Goal: Task Accomplishment & Management: Manage account settings

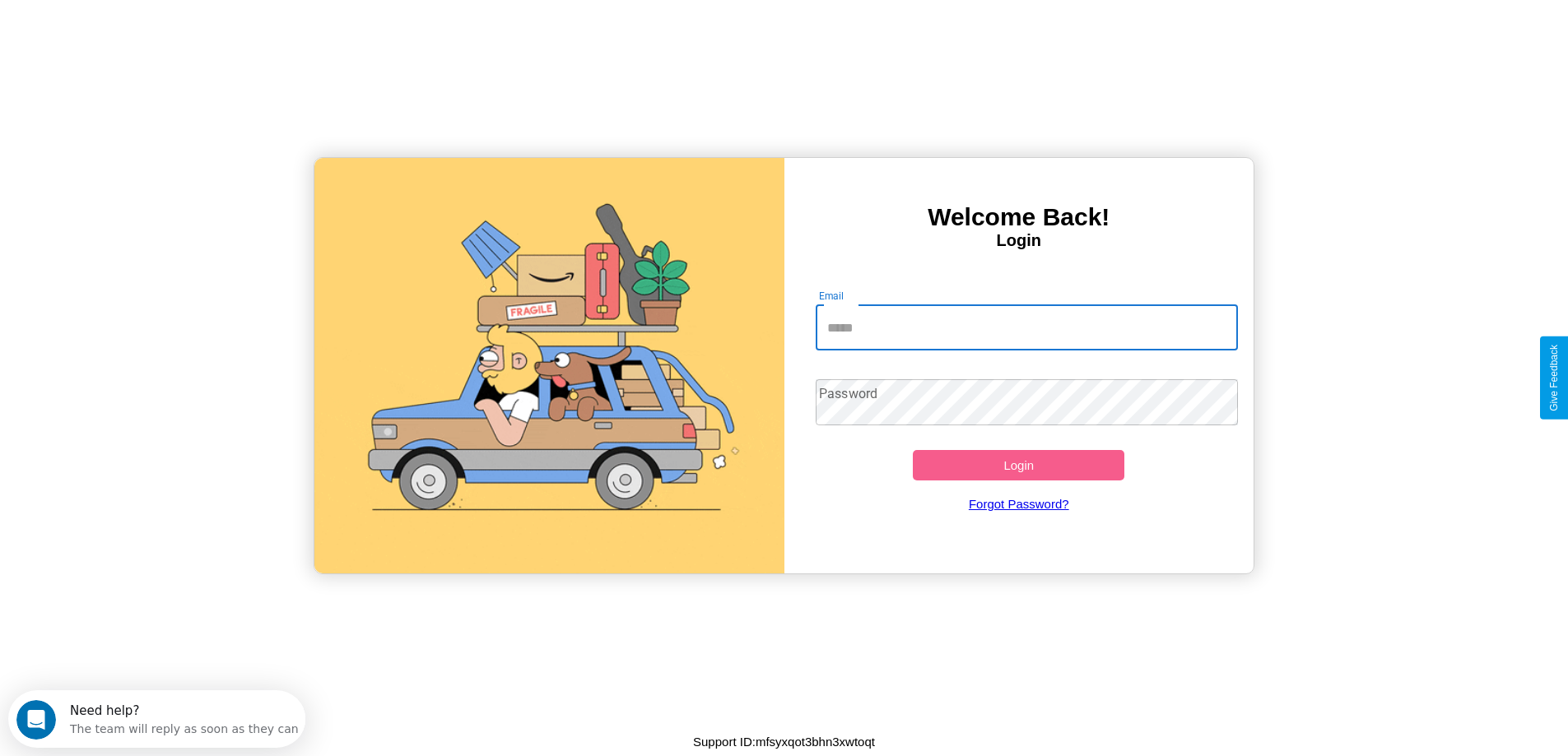
click at [1027, 328] on input "Email" at bounding box center [1027, 328] width 423 height 46
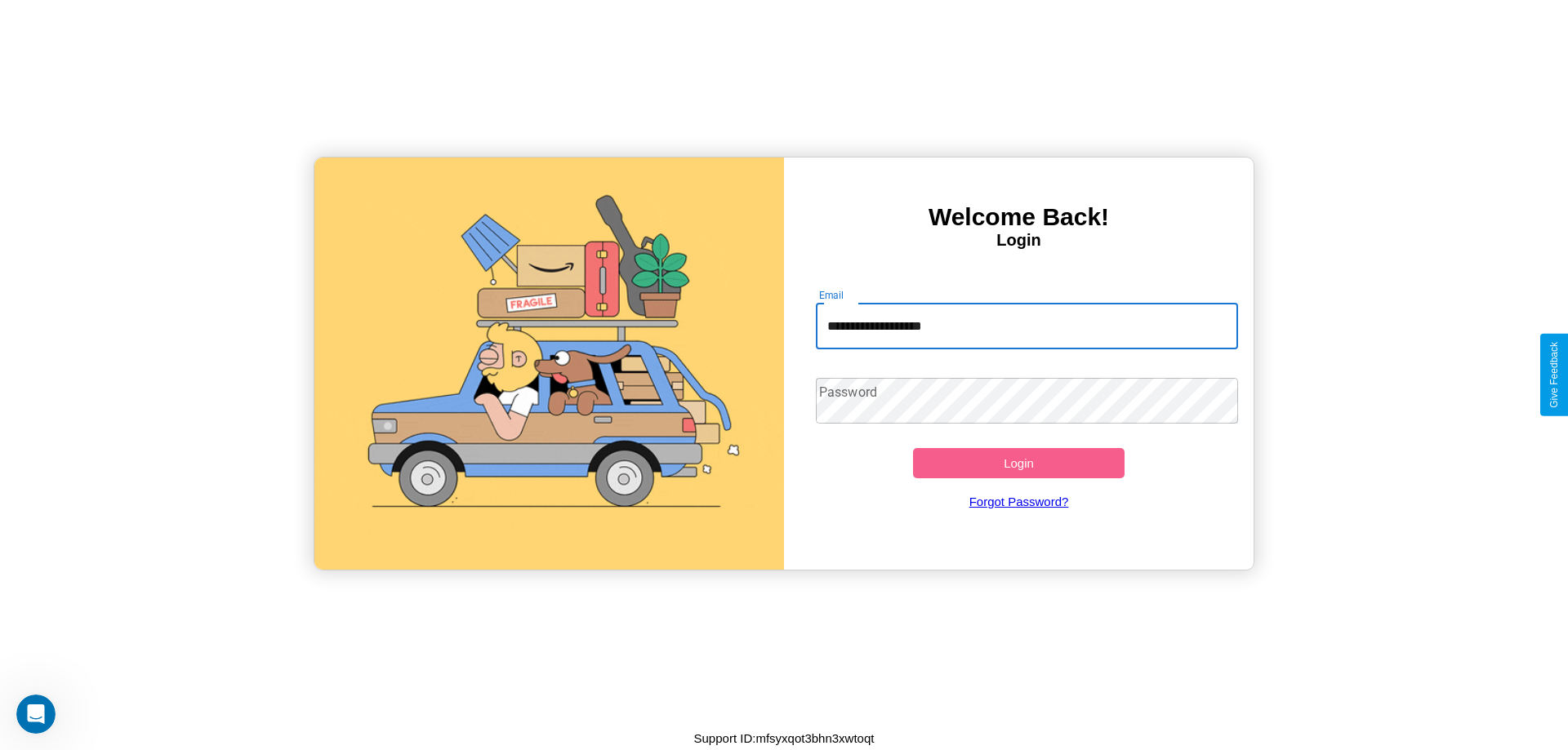
type input "**********"
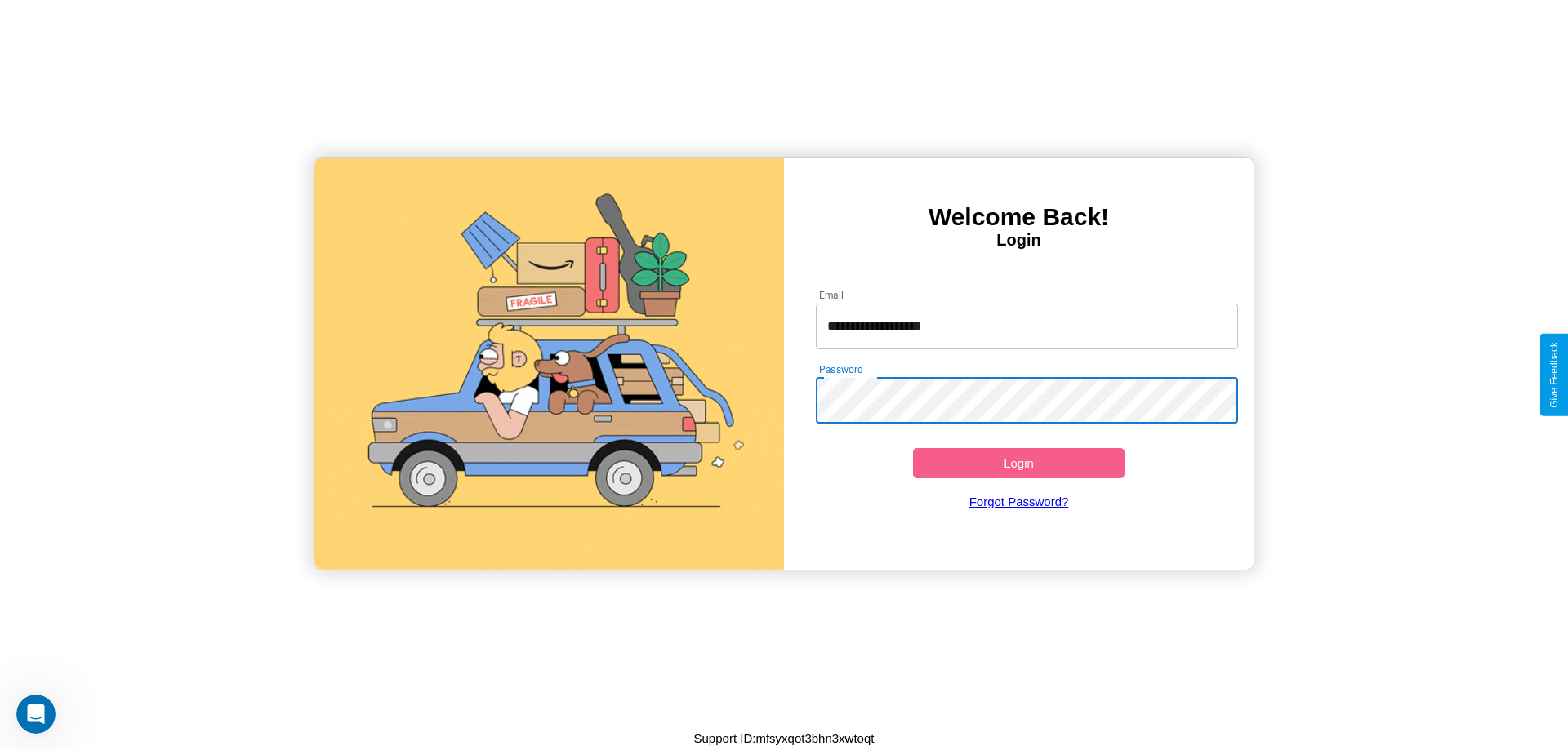
click at [1019, 463] on button "Login" at bounding box center [1019, 464] width 212 height 30
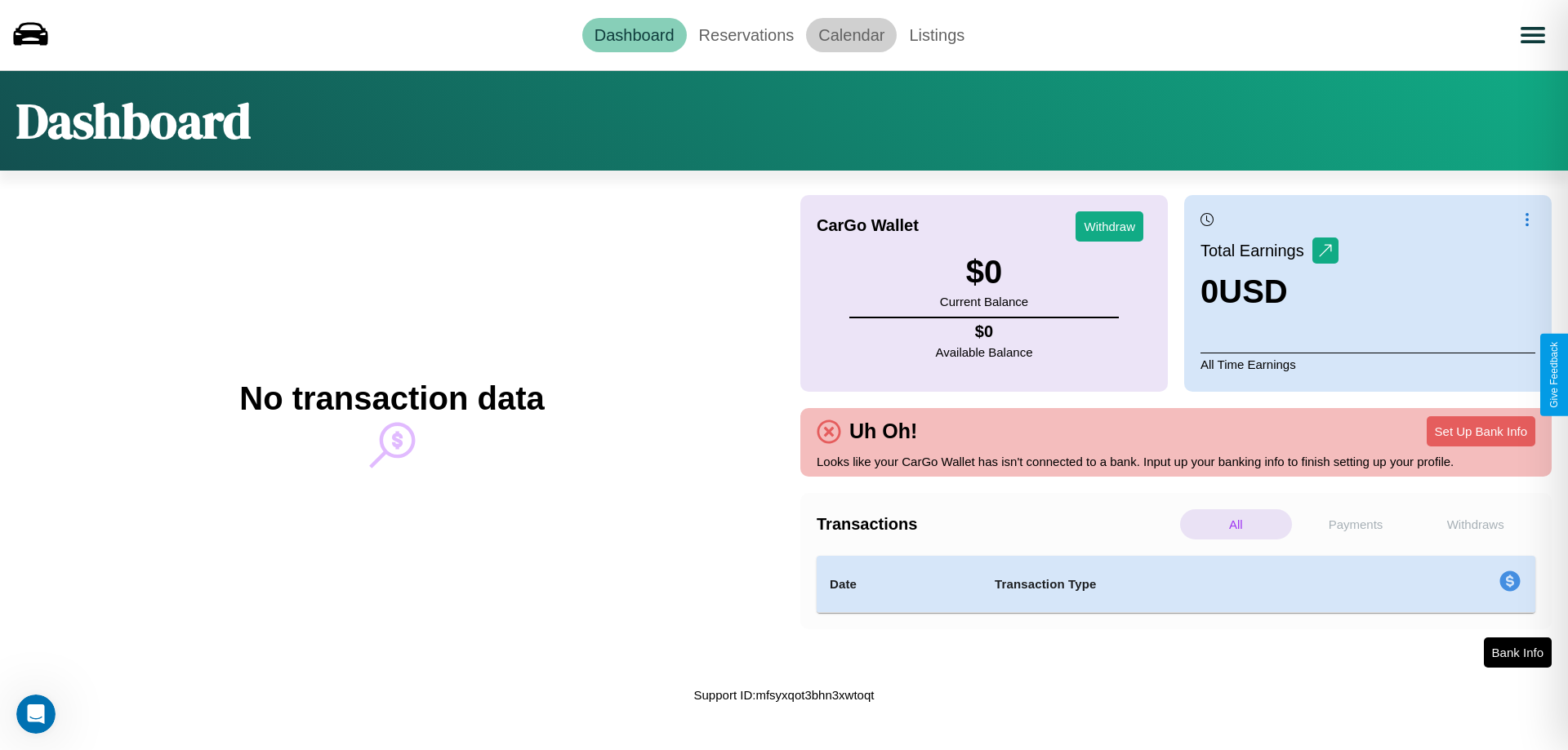
click at [851, 35] on link "Calendar" at bounding box center [851, 35] width 90 height 35
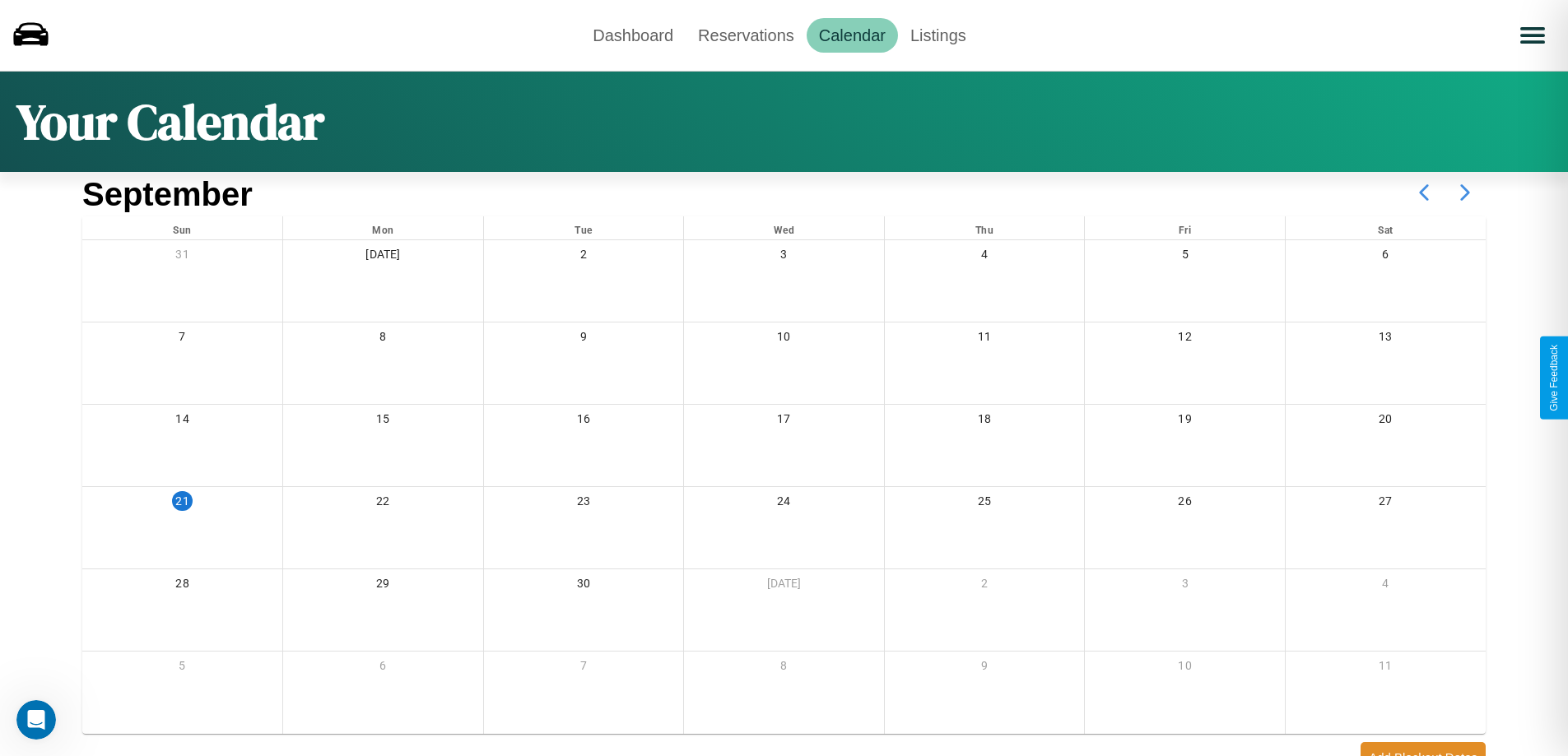
click at [1465, 193] on icon at bounding box center [1464, 193] width 41 height 41
click at [745, 35] on link "Reservations" at bounding box center [745, 35] width 121 height 35
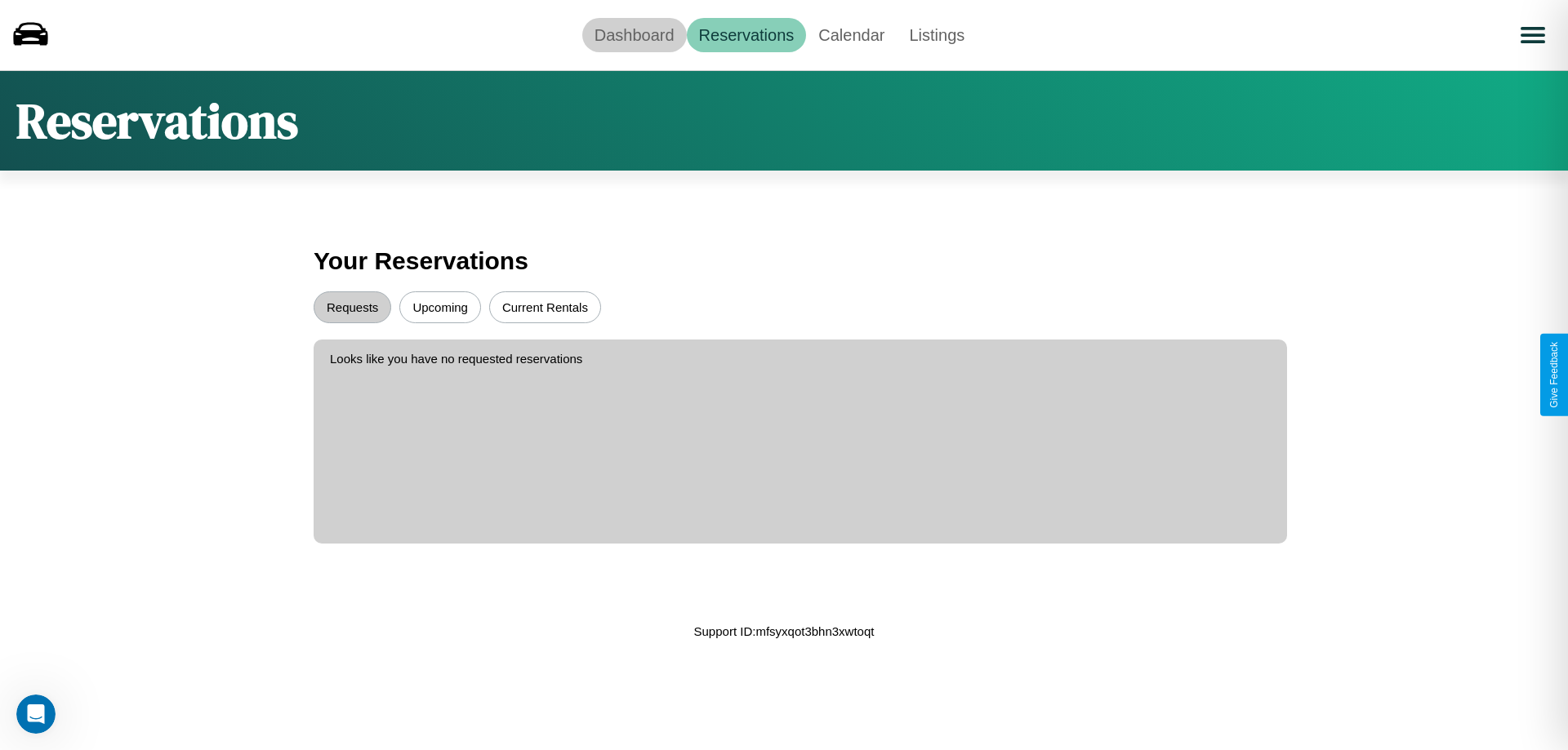
click at [634, 35] on link "Dashboard" at bounding box center [635, 35] width 105 height 35
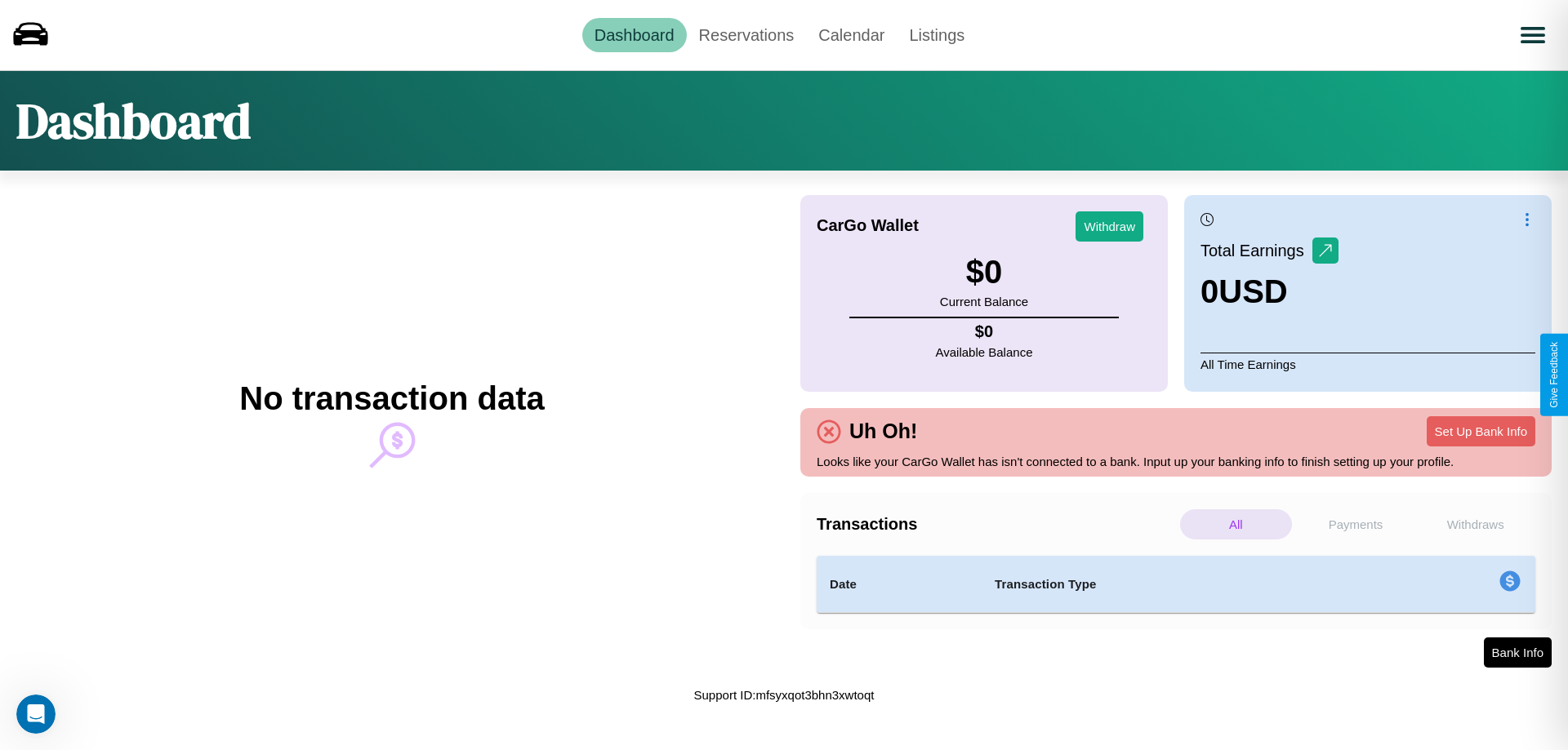
click at [1356, 524] on p "Payments" at bounding box center [1356, 525] width 112 height 30
click at [1475, 524] on p "Withdraws" at bounding box center [1476, 525] width 112 height 30
click at [1356, 524] on p "Payments" at bounding box center [1356, 525] width 112 height 30
